Goal: Task Accomplishment & Management: Complete application form

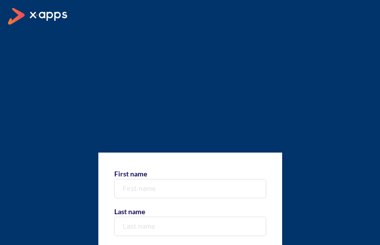
type input "KZHZmOVhiV"
type input "jzEWXllCnGM"
type input "+1 940 112 1088"
type input "[EMAIL_ADDRESS][DOMAIN_NAME]"
select select "AF"
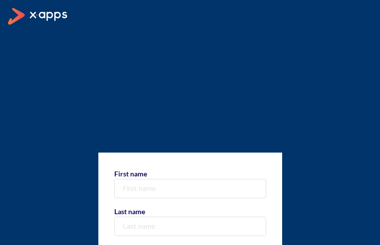
type input "ugoFSpYEtLuTMK"
type input "AIROJJPZe"
type input "+1 701 209 8576"
type input "[EMAIL_ADDRESS][DOMAIN_NAME]"
select select "AF"
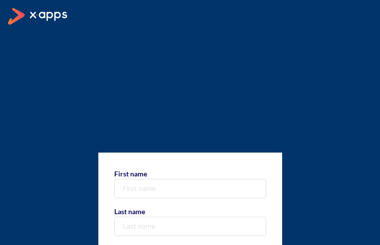
type input "brwEkKAZWX"
type input "CaXEUQEYo"
type input "[PHONE_NUMBER]"
type input "[EMAIL_ADDRESS][DOMAIN_NAME]"
select select "AF"
